Goal: Navigation & Orientation: Find specific page/section

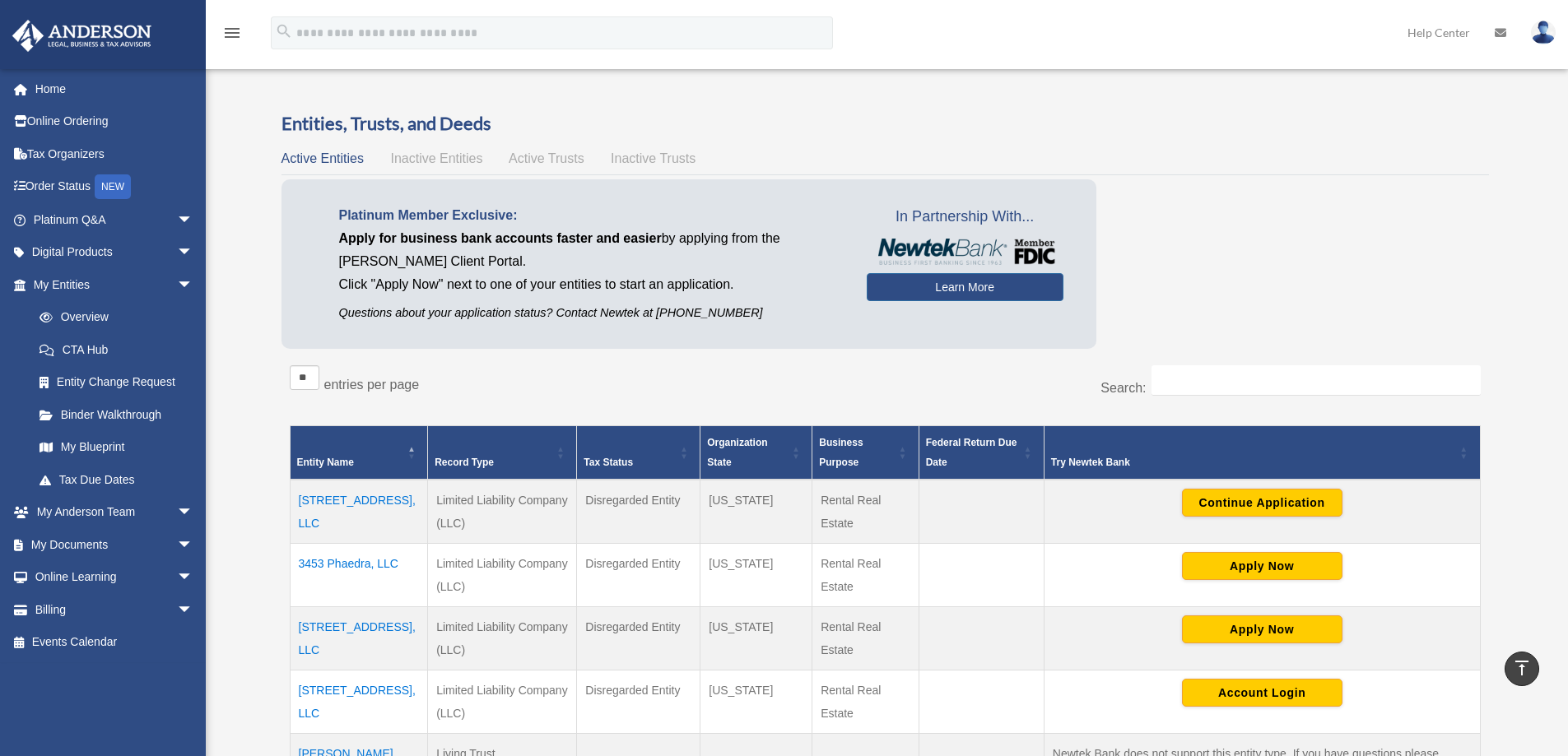
scroll to position [428, 0]
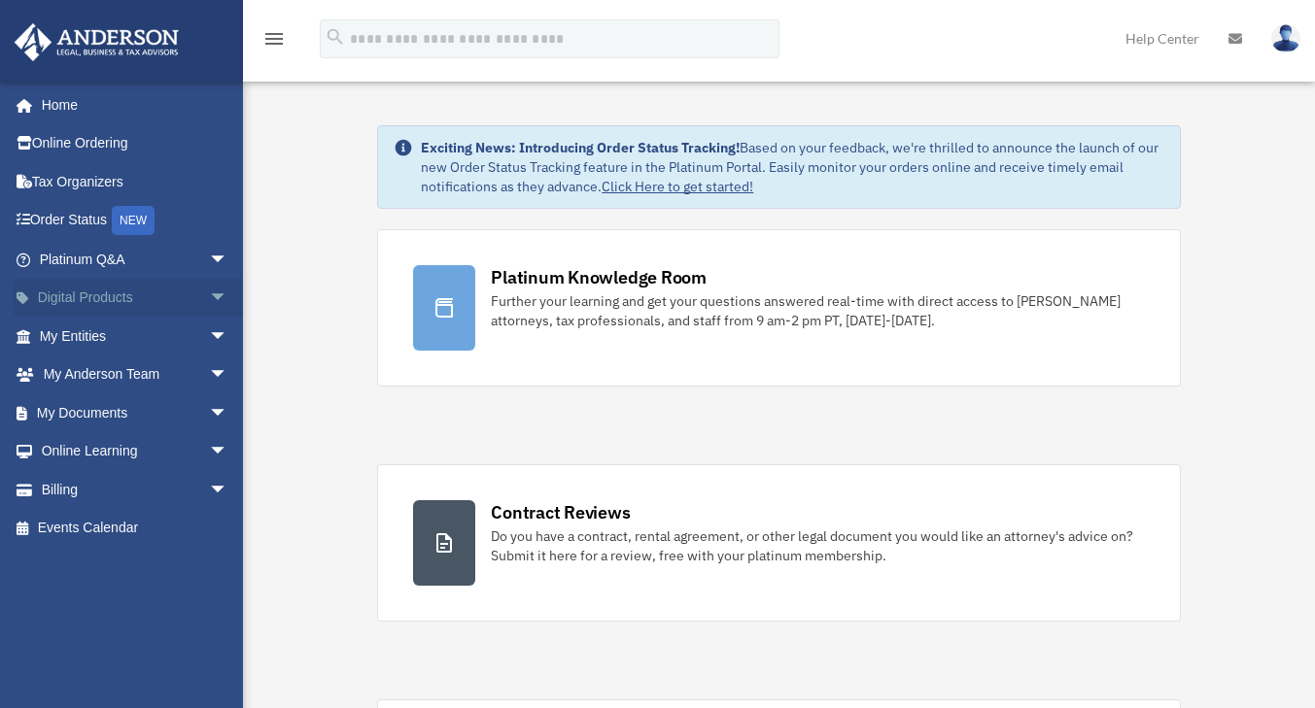
click at [209, 294] on span "arrow_drop_down" at bounding box center [228, 299] width 39 height 40
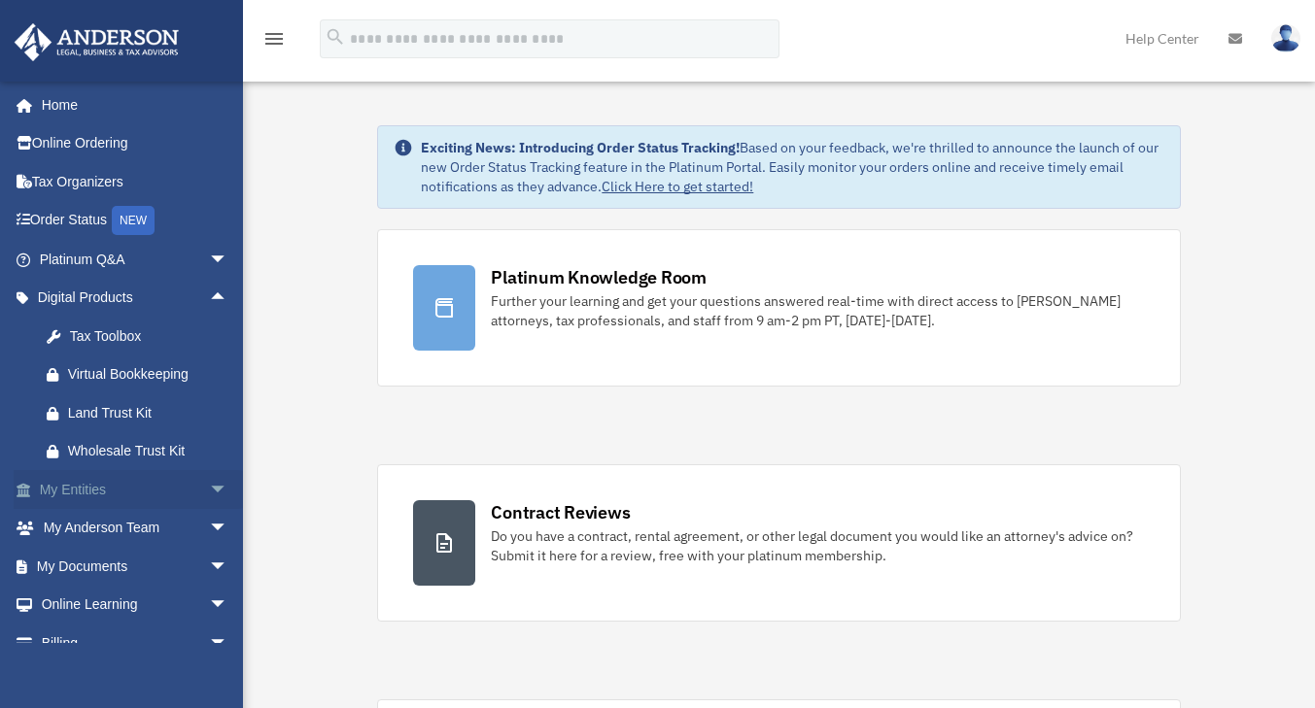
click at [209, 480] on span "arrow_drop_down" at bounding box center [228, 490] width 39 height 40
click at [84, 515] on link "Overview" at bounding box center [142, 528] width 230 height 39
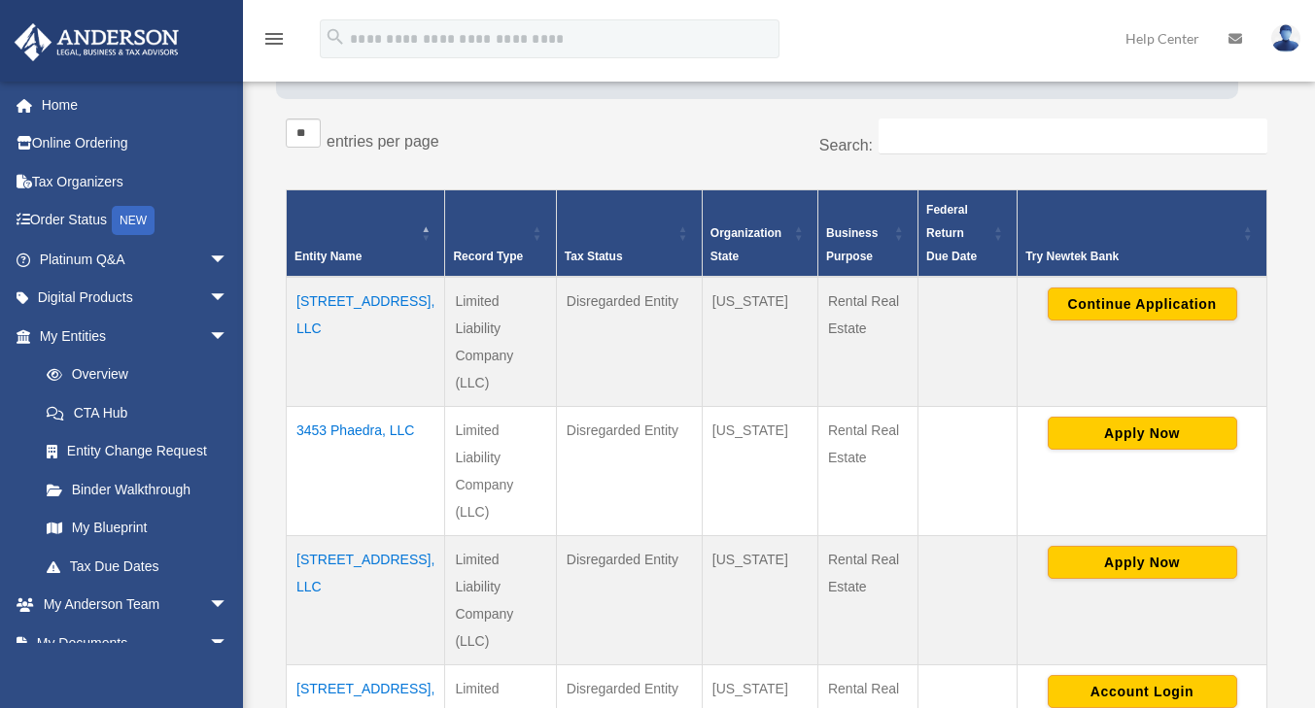
scroll to position [486, 0]
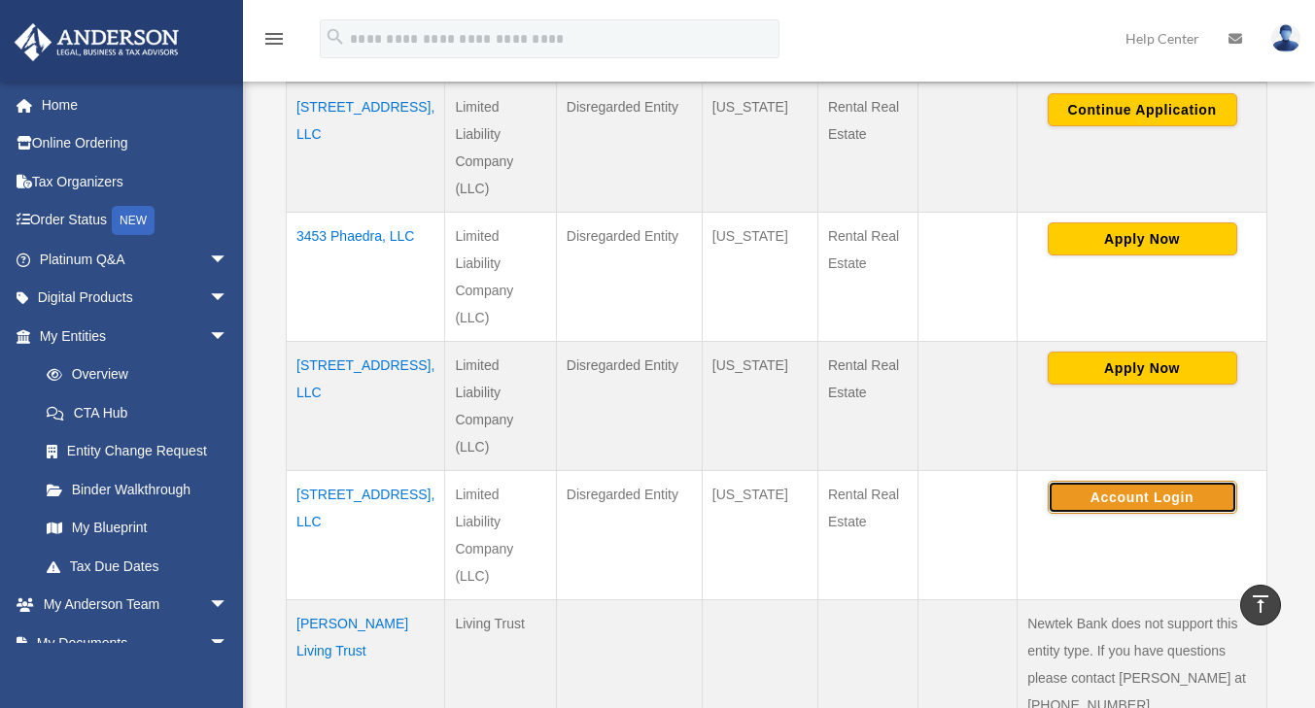
click at [1150, 481] on button "Account Login" at bounding box center [1142, 497] width 189 height 33
